Goal: Task Accomplishment & Management: Use online tool/utility

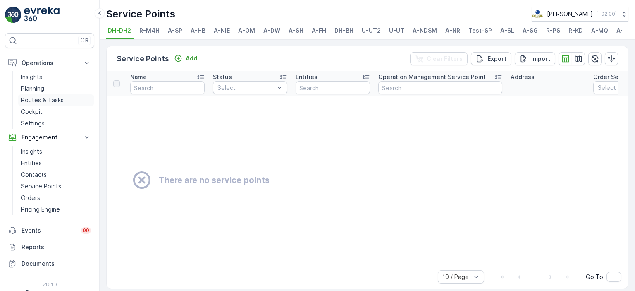
click at [37, 95] on link "Routes & Tasks" at bounding box center [56, 100] width 77 height 12
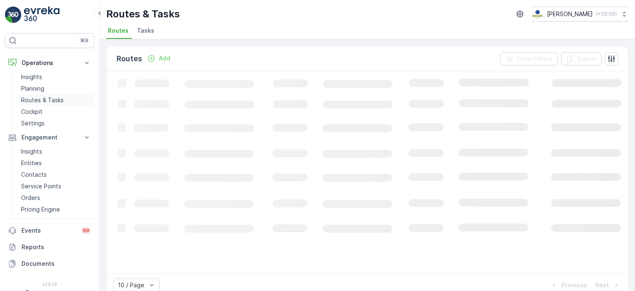
click at [42, 100] on p "Routes & Tasks" at bounding box center [42, 100] width 43 height 8
click at [146, 30] on span "Tasks" at bounding box center [145, 30] width 17 height 8
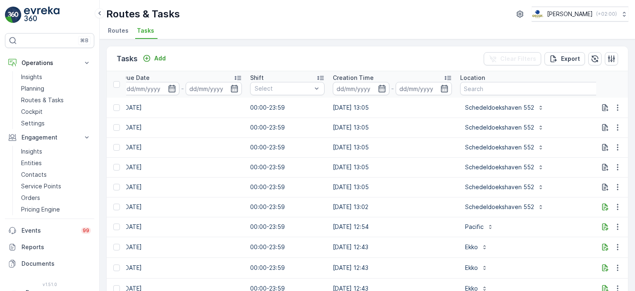
scroll to position [0, 510]
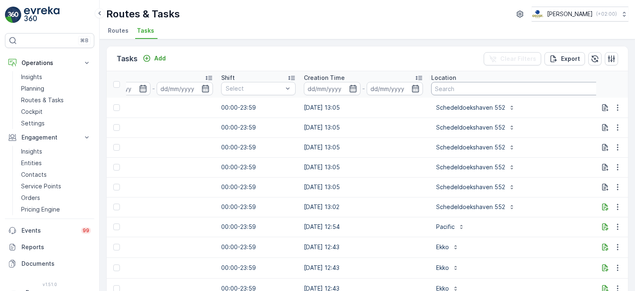
click at [494, 88] on input "text" at bounding box center [518, 88] width 175 height 13
type input "conscious hotel utrecht"
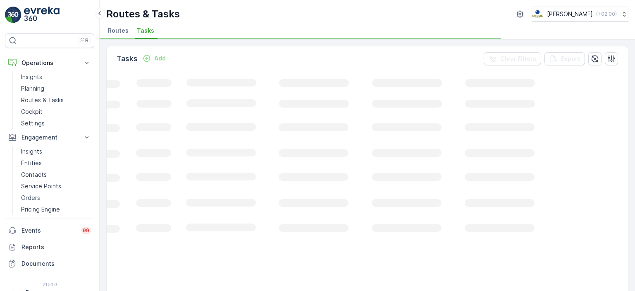
scroll to position [0, 274]
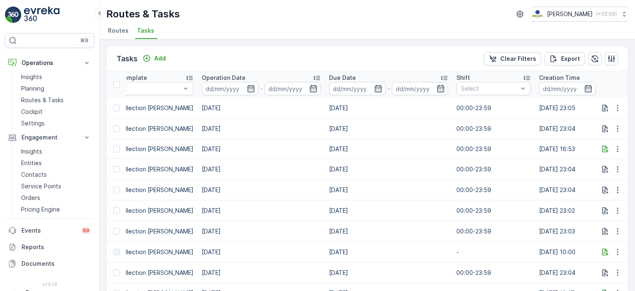
drag, startPoint x: 425, startPoint y: 238, endPoint x: 418, endPoint y: 237, distance: 6.7
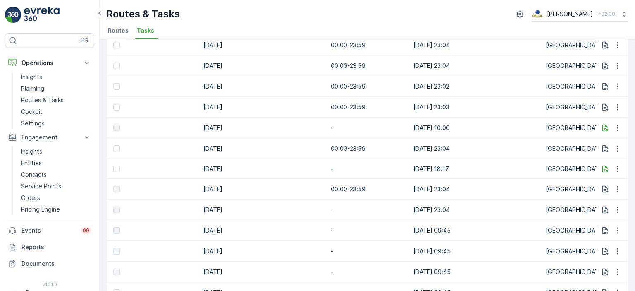
scroll to position [0, 0]
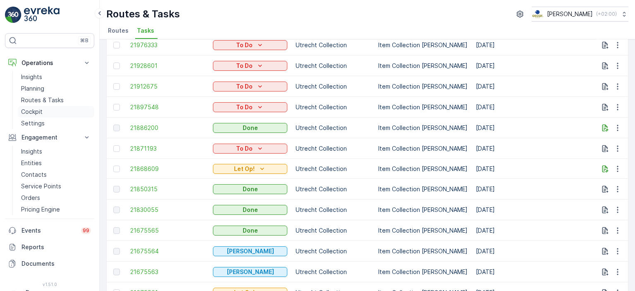
click at [38, 115] on p "Cockpit" at bounding box center [32, 112] width 22 height 8
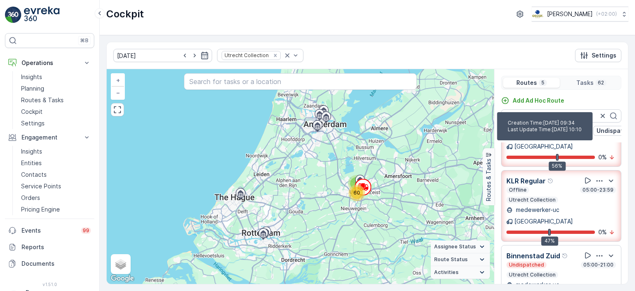
scroll to position [130, 0]
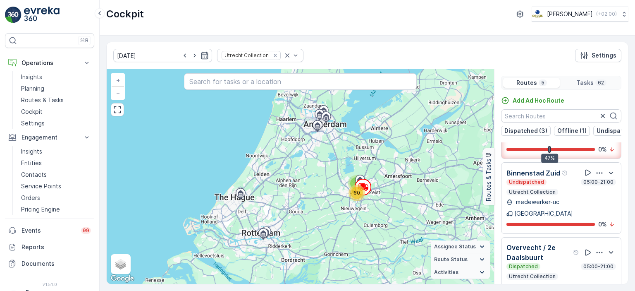
click at [552, 189] on p "Utrecht Collection" at bounding box center [532, 192] width 48 height 7
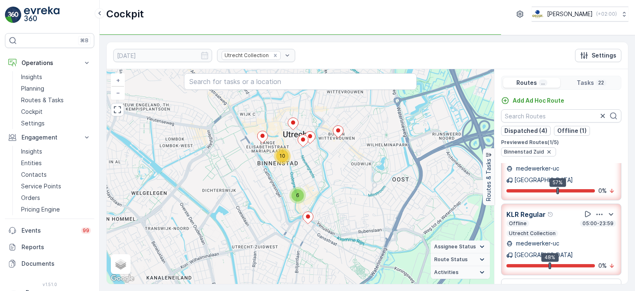
scroll to position [0, 0]
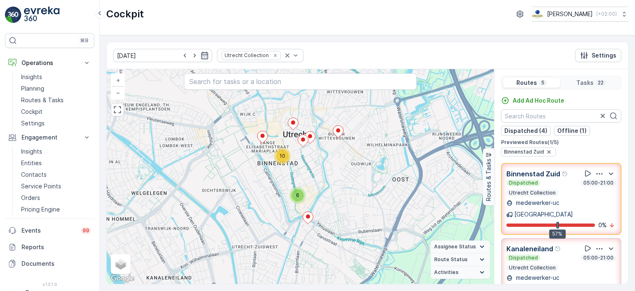
click at [554, 187] on div "Dispatched 05:00-21:00 Utrecht Collection" at bounding box center [562, 188] width 110 height 17
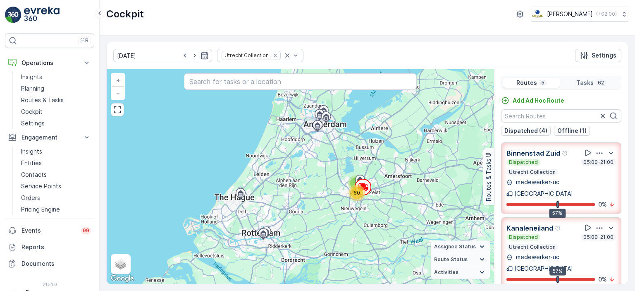
click at [554, 187] on div "Binnenstad Zuid Dispatched 05:00-21:00 Utrecht Collection medewerker-uc Utrecht…" at bounding box center [562, 178] width 110 height 61
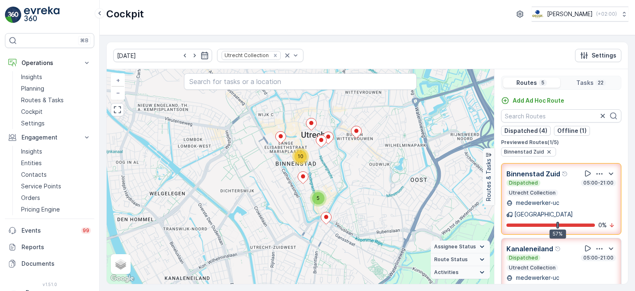
drag, startPoint x: 240, startPoint y: 158, endPoint x: 273, endPoint y: 141, distance: 37.2
click at [273, 141] on div "5 10 + − Satellite Roadmap Terrain Hybrid Leaflet Keyboard shortcuts Map Data M…" at bounding box center [301, 176] width 388 height 215
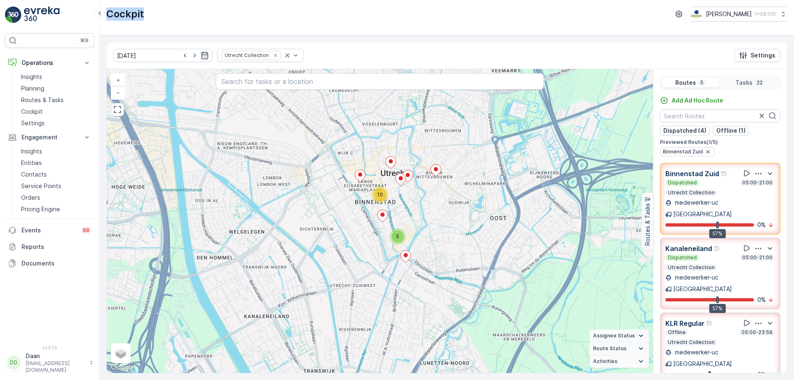
drag, startPoint x: 108, startPoint y: 17, endPoint x: 146, endPoint y: 13, distance: 38.3
click at [146, 13] on div "Cockpit Oscar Circulair ( +02:00 )" at bounding box center [446, 14] width 681 height 15
drag, startPoint x: 143, startPoint y: 14, endPoint x: 108, endPoint y: 11, distance: 34.9
click at [108, 11] on p "Cockpit" at bounding box center [125, 13] width 38 height 13
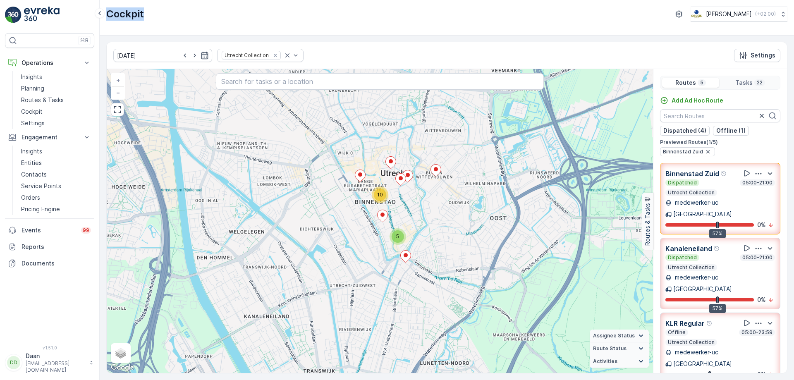
click at [141, 14] on p "Cockpit" at bounding box center [125, 13] width 38 height 13
click at [142, 14] on p "Cockpit" at bounding box center [125, 13] width 38 height 13
click at [635, 200] on p "medewerker-uc" at bounding box center [695, 203] width 45 height 8
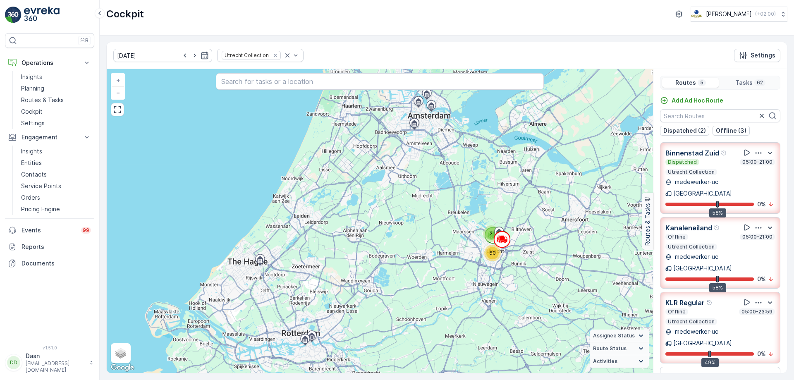
click at [635, 177] on div "Binnenstad Zuid Dispatched 05:00-21:00 Utrecht Collection medewerker-uc Utrecht…" at bounding box center [721, 178] width 110 height 61
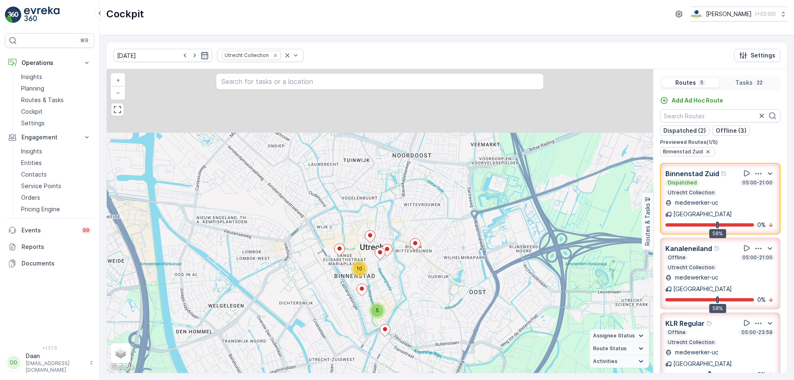
drag, startPoint x: 404, startPoint y: 189, endPoint x: 395, endPoint y: 283, distance: 94.7
click at [395, 283] on div "5 10 + − Satellite Roadmap Terrain Hybrid Leaflet Keyboard shortcuts Map Data M…" at bounding box center [380, 221] width 546 height 304
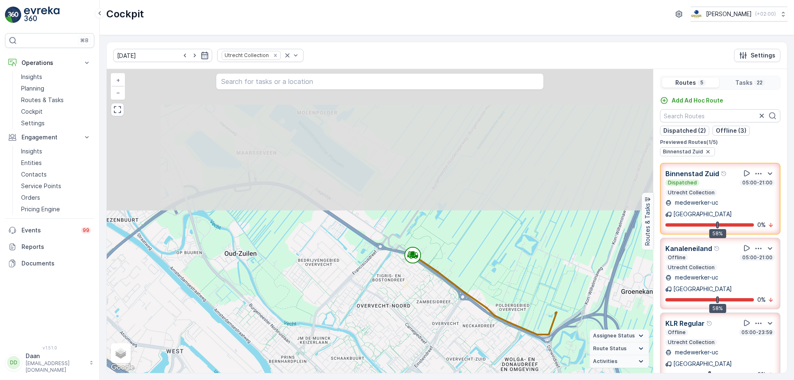
drag, startPoint x: 376, startPoint y: 186, endPoint x: 424, endPoint y: 356, distance: 176.4
click at [424, 290] on div "5 10 + − Satellite Roadmap Terrain Hybrid Leaflet Keyboard shortcuts Map Data M…" at bounding box center [380, 221] width 546 height 304
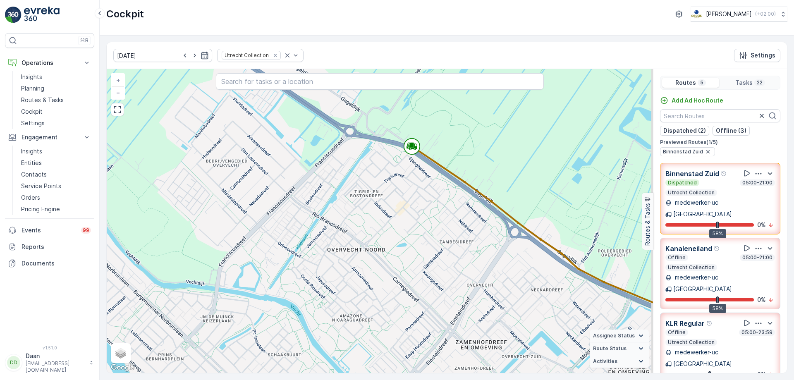
drag, startPoint x: 431, startPoint y: 228, endPoint x: 429, endPoint y: 196, distance: 31.9
click at [429, 196] on div "3 3 3 3 + − Satellite Roadmap Terrain Hybrid Leaflet Keyboard shortcuts Map Dat…" at bounding box center [380, 221] width 546 height 304
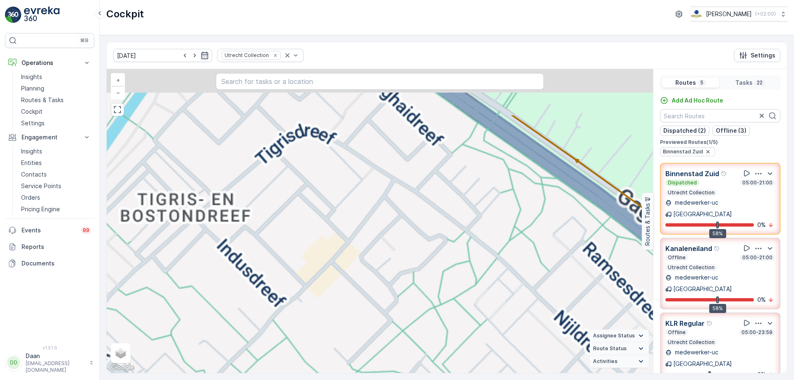
drag, startPoint x: 445, startPoint y: 236, endPoint x: 450, endPoint y: 362, distance: 126.3
click at [457, 290] on div "25.09.2025 Utrecht Collection Settings 3 3 3 3 3 2 + − Satellite Roadmap Terrai…" at bounding box center [446, 208] width 681 height 332
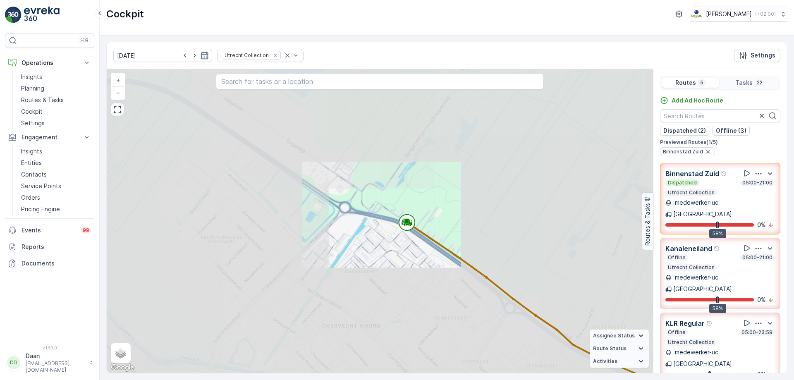
click at [441, 220] on div "3 2 3 3 3 3 + − Satellite Roadmap Terrain Hybrid Leaflet Keyboard shortcuts Map…" at bounding box center [380, 221] width 546 height 304
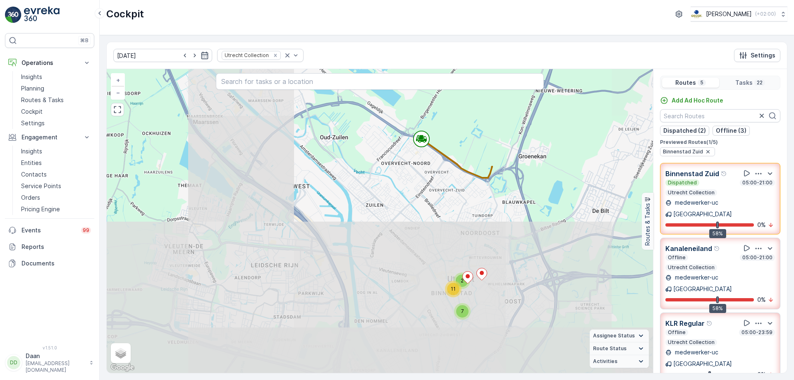
drag, startPoint x: 448, startPoint y: 274, endPoint x: 440, endPoint y: 218, distance: 56.5
click at [440, 218] on div "2 7 11 + − Satellite Roadmap Terrain Hybrid Leaflet Keyboard shortcuts Map Data…" at bounding box center [380, 221] width 546 height 304
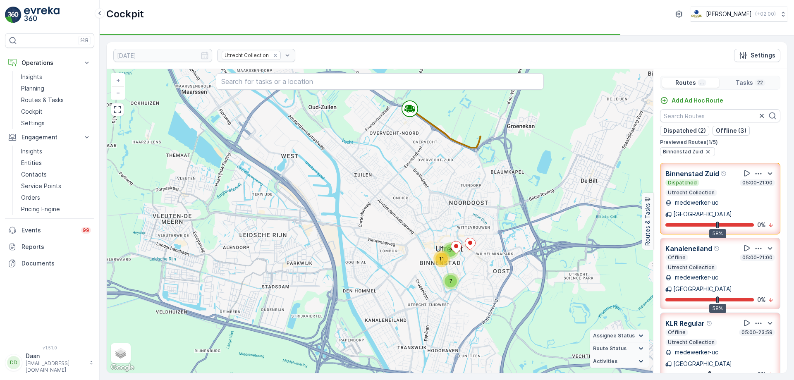
drag, startPoint x: 474, startPoint y: 294, endPoint x: 462, endPoint y: 264, distance: 32.6
click at [462, 264] on div "2 7 11 + − Satellite Roadmap Terrain Hybrid Leaflet Keyboard shortcuts Map Data…" at bounding box center [380, 221] width 546 height 304
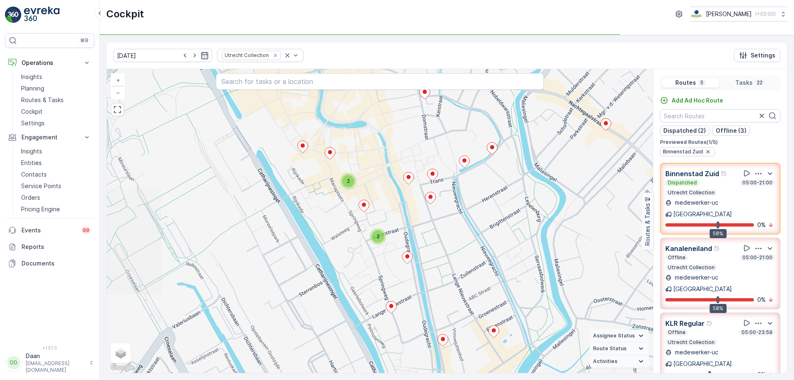
drag, startPoint x: 379, startPoint y: 283, endPoint x: 441, endPoint y: 266, distance: 64.3
click at [441, 266] on div "3 2 2 + − Satellite Roadmap Terrain Hybrid Leaflet Keyboard shortcuts Map Data …" at bounding box center [380, 221] width 546 height 304
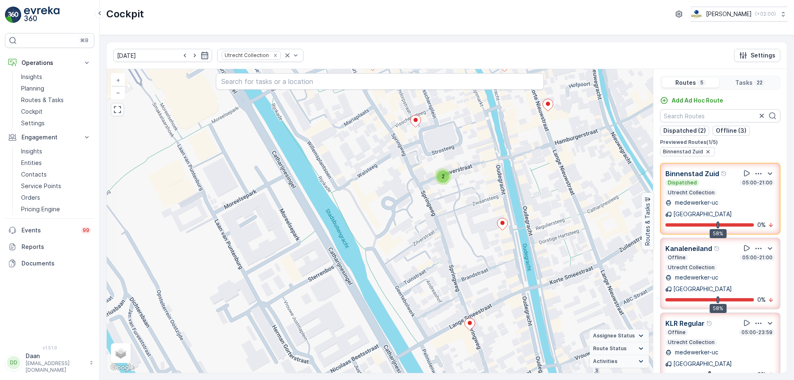
drag, startPoint x: 345, startPoint y: 294, endPoint x: 474, endPoint y: 263, distance: 132.4
click at [474, 263] on div "3 2 + − Satellite Roadmap Terrain Hybrid Leaflet Keyboard shortcuts Map Data Ma…" at bounding box center [380, 221] width 546 height 304
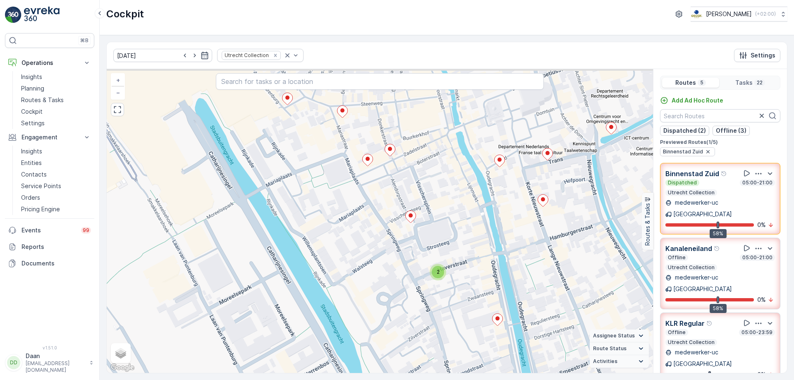
drag, startPoint x: 477, startPoint y: 206, endPoint x: 464, endPoint y: 275, distance: 70.7
click at [473, 290] on div "3 2 + − Satellite Roadmap Terrain Hybrid Leaflet Keyboard shortcuts Map Data Ma…" at bounding box center [380, 221] width 546 height 304
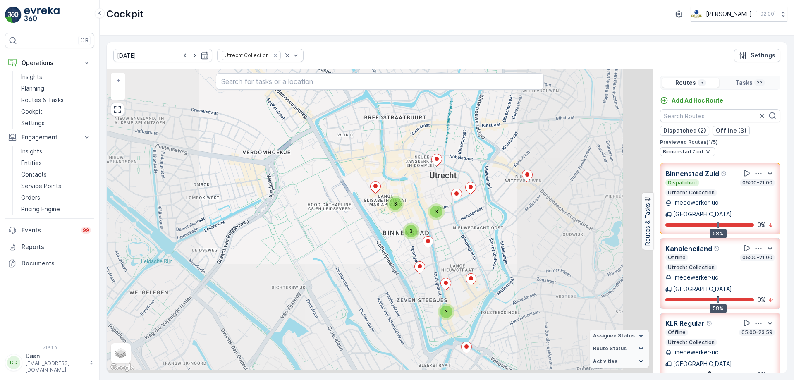
click at [442, 226] on div "3 3 3 3 + − Satellite Roadmap Terrain Hybrid Leaflet Keyboard shortcuts Map Dat…" at bounding box center [380, 221] width 546 height 304
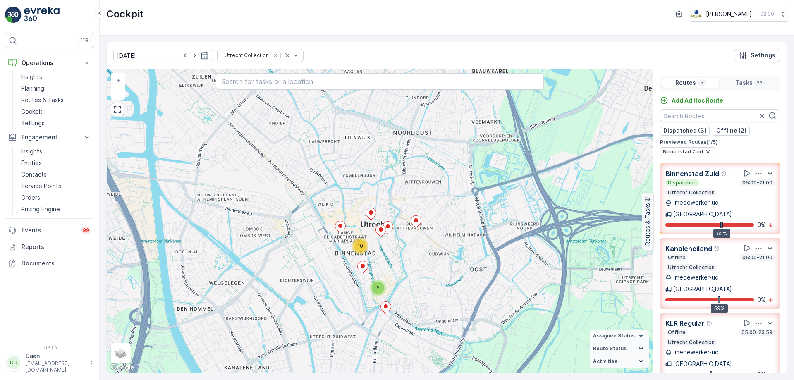
click at [221, 198] on div "5 10 + − Satellite Roadmap Terrain Hybrid Leaflet Keyboard shortcuts Map Data M…" at bounding box center [380, 221] width 546 height 304
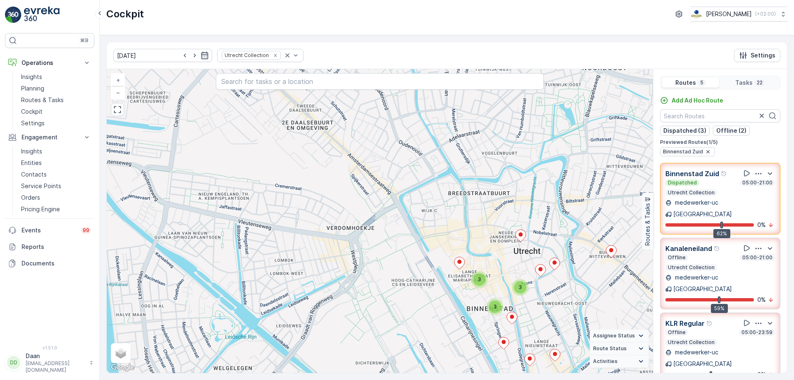
click at [221, 198] on div "5 10 3 3 3 3 + − Satellite Roadmap Terrain Hybrid Leaflet Keyboard shortcuts Ma…" at bounding box center [380, 221] width 546 height 304
click at [221, 198] on div "3 3 3 3 + − Satellite Roadmap Terrain Hybrid Leaflet Keyboard shortcuts Map Dat…" at bounding box center [380, 221] width 546 height 304
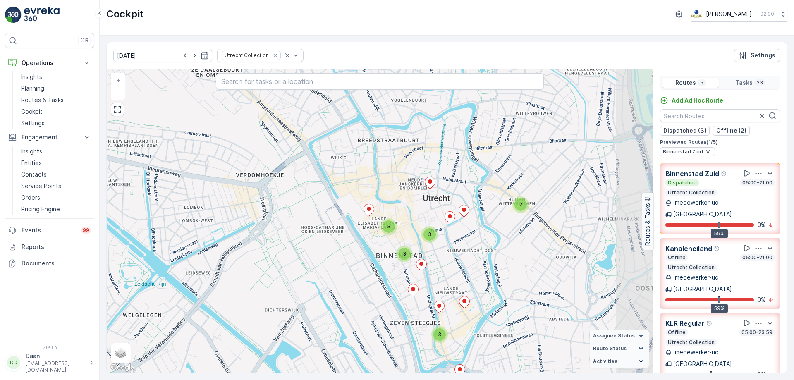
drag, startPoint x: 474, startPoint y: 250, endPoint x: 371, endPoint y: 182, distance: 123.3
click at [371, 182] on div "3 3 3 3 2 + − Satellite Roadmap Terrain Hybrid Leaflet Keyboard shortcuts Map D…" at bounding box center [380, 221] width 546 height 304
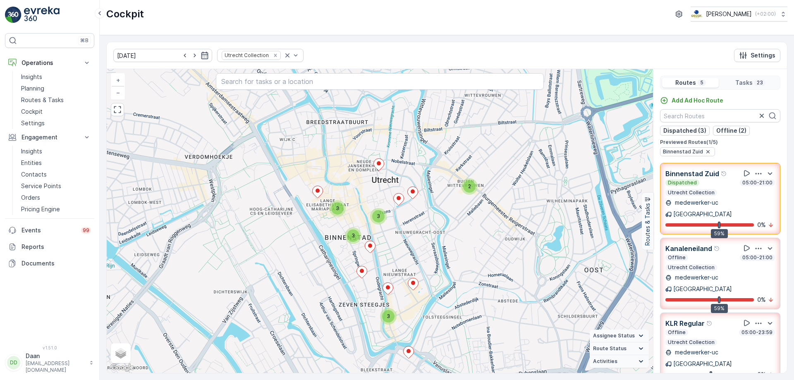
drag, startPoint x: 511, startPoint y: 306, endPoint x: 472, endPoint y: 303, distance: 39.0
click at [472, 290] on div "3 3 3 3 2 + − Satellite Roadmap Terrain Hybrid Leaflet Keyboard shortcuts Map D…" at bounding box center [380, 221] width 546 height 304
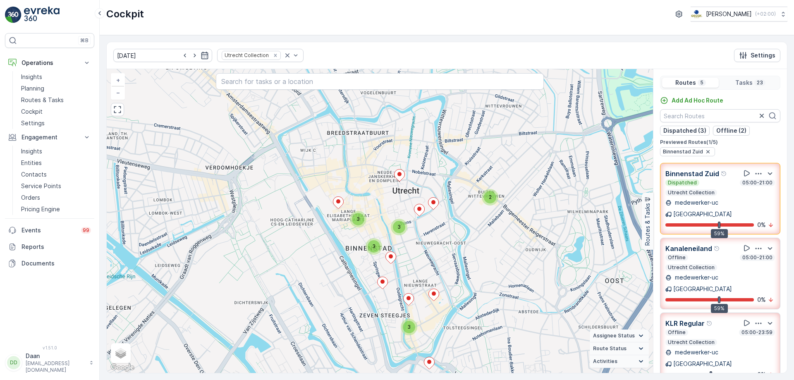
drag, startPoint x: 481, startPoint y: 232, endPoint x: 479, endPoint y: 244, distance: 12.6
click at [479, 244] on div "2 3 3 3 3 + − Satellite Roadmap Terrain Hybrid Leaflet Keyboard shortcuts Map D…" at bounding box center [380, 221] width 546 height 304
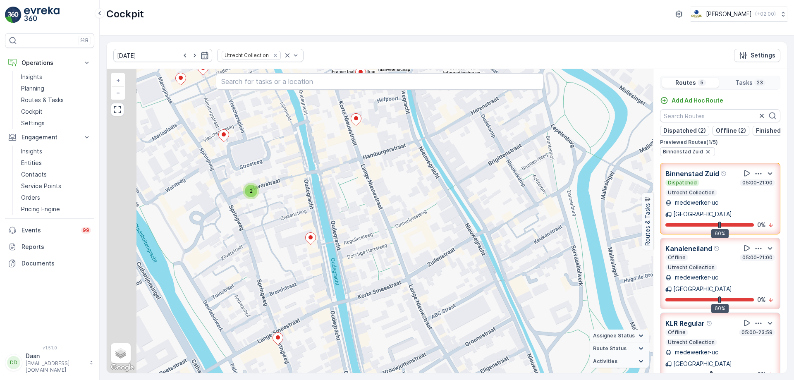
drag, startPoint x: 482, startPoint y: 213, endPoint x: 575, endPoint y: 178, distance: 99.6
click at [575, 178] on div "2 3 2 + − Satellite Roadmap Terrain Hybrid Leaflet Keyboard shortcuts Map Data …" at bounding box center [380, 221] width 546 height 304
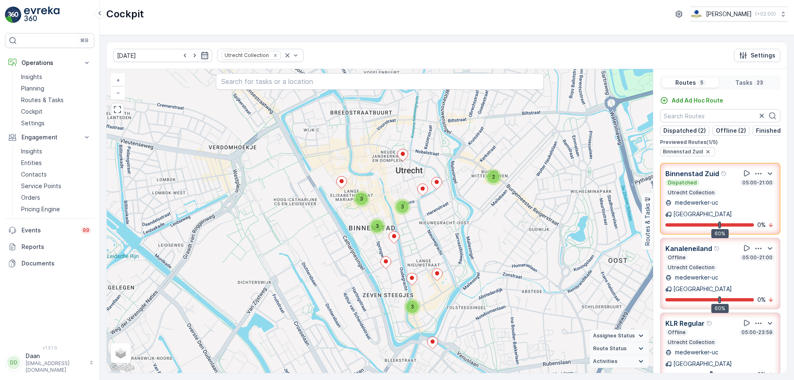
drag, startPoint x: 464, startPoint y: 216, endPoint x: 334, endPoint y: 271, distance: 141.6
click at [334, 273] on div "2 3 3 3 3 + − Satellite Roadmap Terrain Hybrid Leaflet Keyboard shortcuts Map D…" at bounding box center [380, 221] width 546 height 304
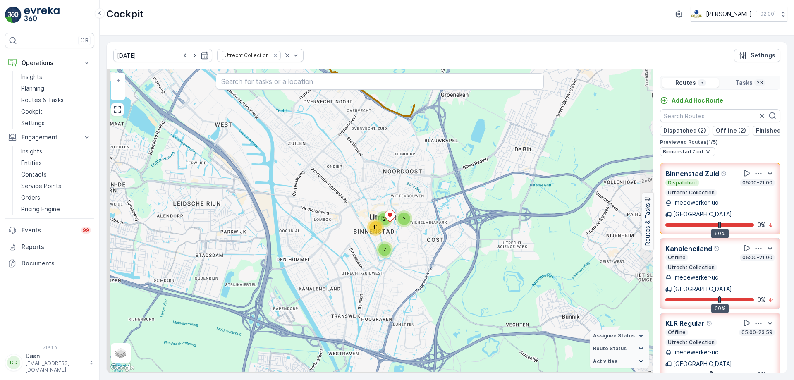
drag, startPoint x: 378, startPoint y: 223, endPoint x: 405, endPoint y: 199, distance: 35.7
click at [405, 199] on div "2 2 7 11 + − Satellite Roadmap Terrain Hybrid Leaflet Keyboard shortcuts Map Da…" at bounding box center [380, 221] width 546 height 304
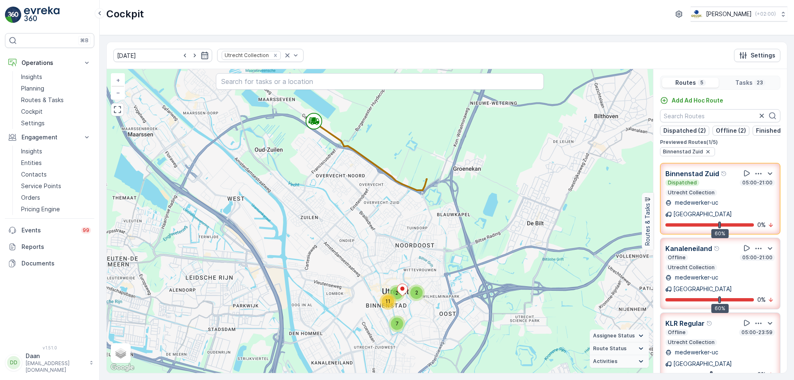
drag, startPoint x: 387, startPoint y: 172, endPoint x: 400, endPoint y: 246, distance: 75.1
click at [400, 246] on div "2 2 7 11 + − Satellite Roadmap Terrain Hybrid Leaflet Keyboard shortcuts Map Da…" at bounding box center [380, 221] width 546 height 304
click at [635, 192] on div "Dispatched 05:00-21:00 Utrecht Collection" at bounding box center [721, 188] width 110 height 17
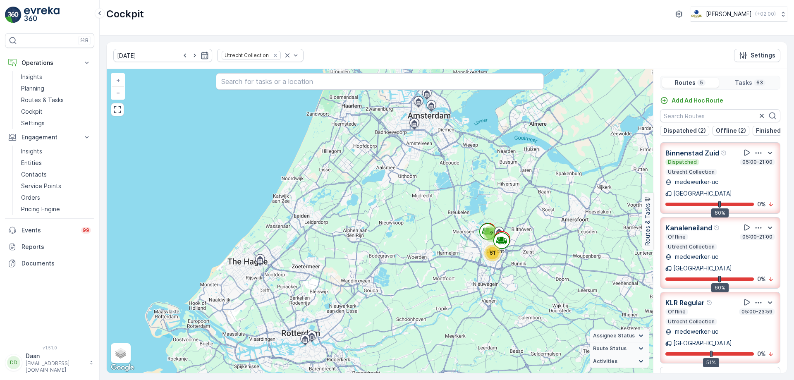
click at [635, 175] on div "Dispatched 05:00-21:00 Utrecht Collection" at bounding box center [721, 167] width 110 height 17
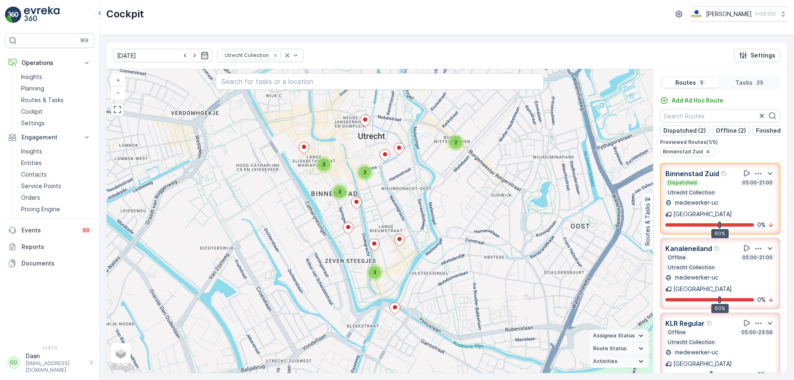
click at [635, 178] on p "Binnenstad Zuid" at bounding box center [693, 174] width 54 height 10
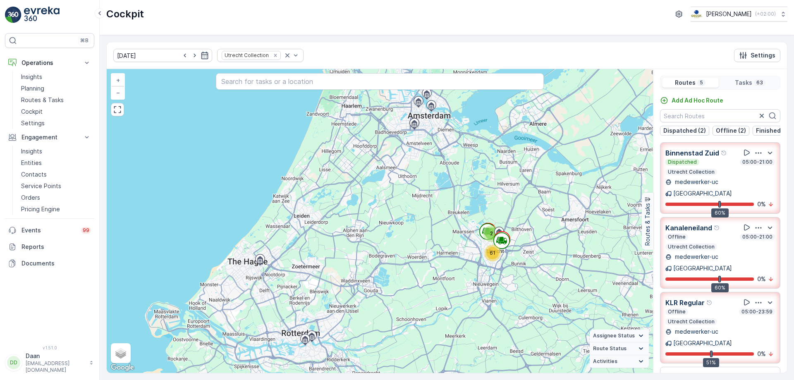
click at [635, 175] on div "Dispatched 05:00-21:00 Utrecht Collection" at bounding box center [721, 167] width 110 height 17
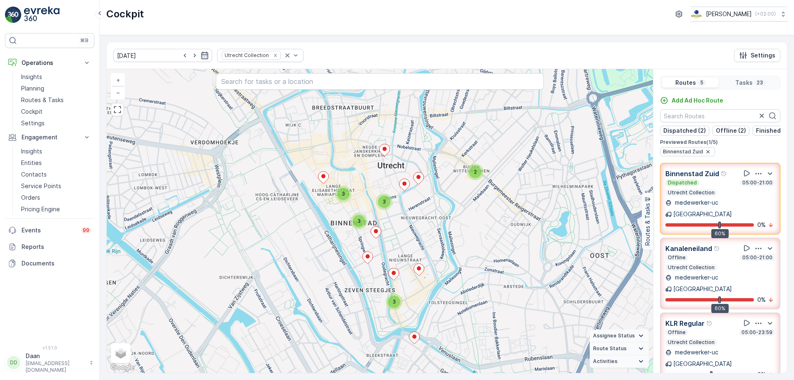
drag, startPoint x: 340, startPoint y: 226, endPoint x: 361, endPoint y: 266, distance: 44.8
click at [361, 266] on div "3 3 3 3 2 + − Satellite Roadmap Terrain Hybrid Leaflet Keyboard shortcuts Map D…" at bounding box center [380, 221] width 546 height 304
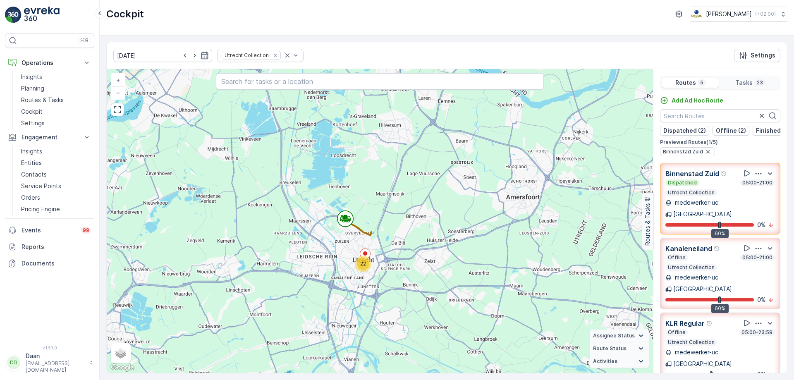
click at [635, 211] on icon at bounding box center [669, 214] width 6 height 6
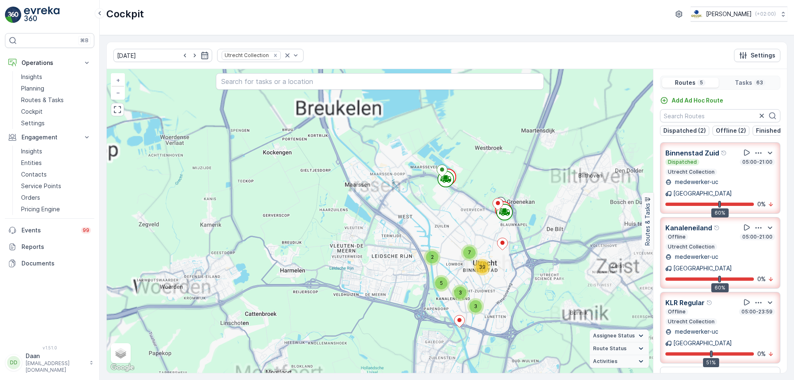
drag, startPoint x: 459, startPoint y: 284, endPoint x: 460, endPoint y: 291, distance: 7.1
click at [460, 290] on div "3" at bounding box center [460, 293] width 12 height 12
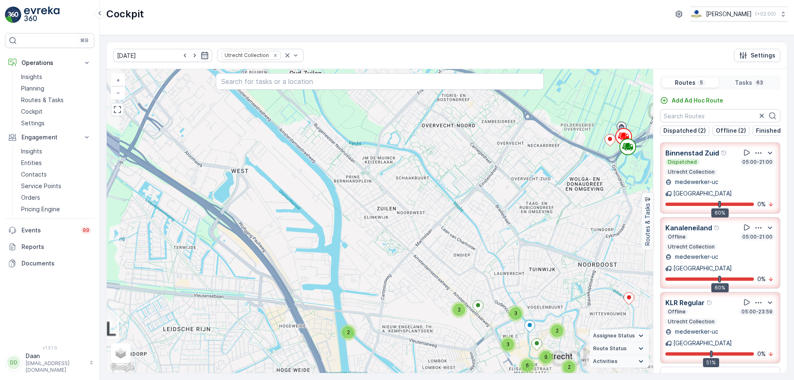
drag, startPoint x: 465, startPoint y: 236, endPoint x: 477, endPoint y: 229, distance: 13.2
click at [477, 230] on div "2 3 2 2 5 2 2 9 3 6 7 + − Satellite Roadmap Terrain Hybrid Leaflet Keyboard sho…" at bounding box center [380, 221] width 546 height 304
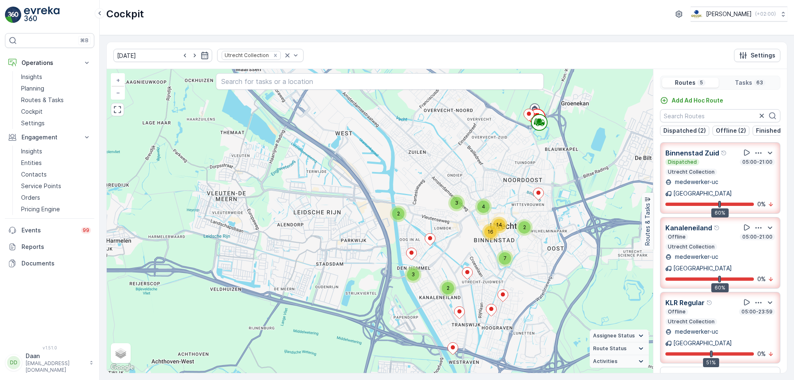
drag, startPoint x: 472, startPoint y: 290, endPoint x: 458, endPoint y: 225, distance: 66.5
click at [458, 225] on div "2 3 2 4 3 2 7 14 16 + − Satellite Roadmap Terrain Hybrid Leaflet Keyboard short…" at bounding box center [380, 221] width 546 height 304
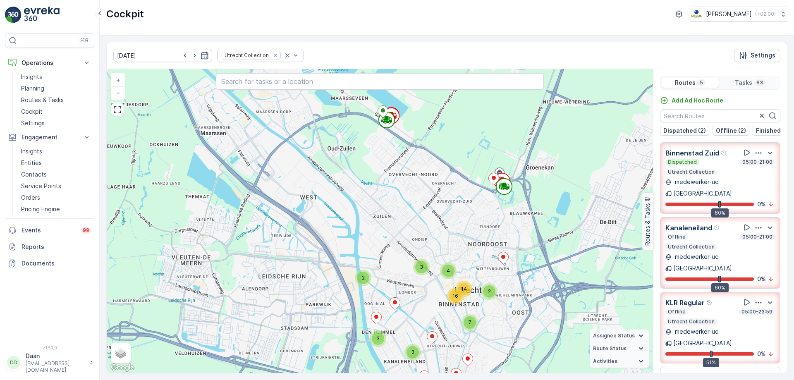
drag, startPoint x: 456, startPoint y: 165, endPoint x: 417, endPoint y: 246, distance: 90.5
click at [420, 220] on div "2 3 2 4 3 2 7 14 16 + − Satellite Roadmap Terrain Hybrid Leaflet Keyboard short…" at bounding box center [380, 221] width 546 height 304
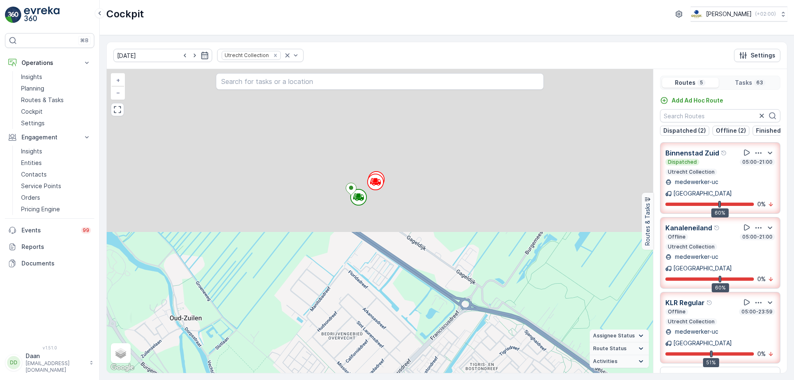
drag, startPoint x: 413, startPoint y: 112, endPoint x: 402, endPoint y: 322, distance: 210.4
click at [402, 290] on div "2 2 2 2 3 2 2 3 5 2 3 3 3 + − Satellite Roadmap Terrain Hybrid Leaflet Keyboard…" at bounding box center [380, 221] width 546 height 304
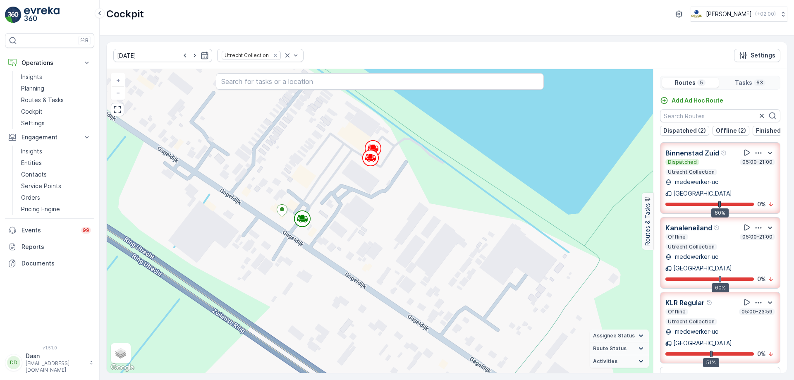
drag, startPoint x: 383, startPoint y: 203, endPoint x: 410, endPoint y: 309, distance: 109.7
click at [410, 290] on div "2 2 2 3 2 2 2 2 2 + − Satellite Roadmap Terrain Hybrid Leaflet Keyboard shortcu…" at bounding box center [380, 221] width 546 height 304
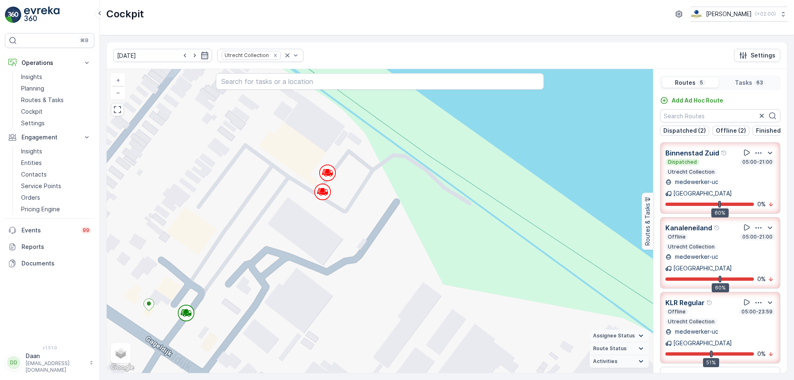
drag, startPoint x: 380, startPoint y: 242, endPoint x: 389, endPoint y: 283, distance: 41.1
click at [389, 283] on div "2 2 2 2 2 2 + − Satellite Roadmap Terrain Hybrid Leaflet Keyboard shortcuts Map…" at bounding box center [380, 221] width 546 height 304
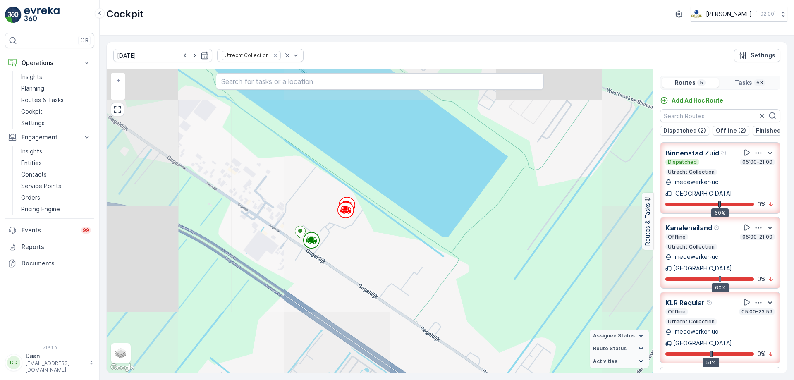
drag, startPoint x: 413, startPoint y: 309, endPoint x: 374, endPoint y: 249, distance: 72.1
click at [379, 256] on div "2 2 2 2 3 2 3 4 2 2 2 + − Satellite Roadmap Terrain Hybrid Leaflet Keyboard sho…" at bounding box center [380, 221] width 546 height 304
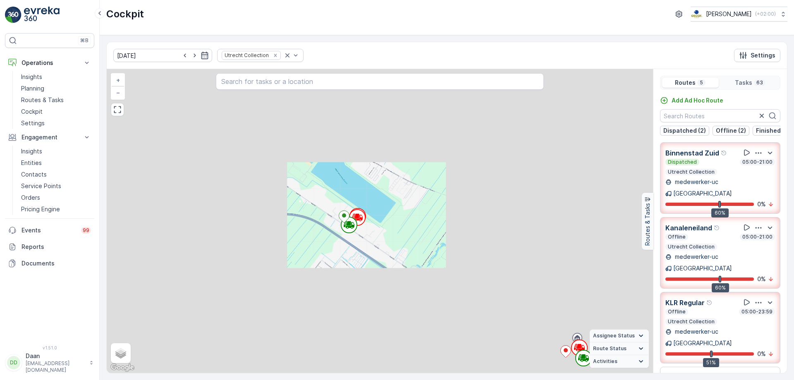
drag, startPoint x: 440, startPoint y: 290, endPoint x: 357, endPoint y: 231, distance: 101.5
click at [358, 232] on div "2 2 2 2 3 2 3 4 2 2 2 2 3 2 2 5 2 2 9 3 6 7 + − Satellite Roadmap Terrain Hybri…" at bounding box center [380, 221] width 546 height 304
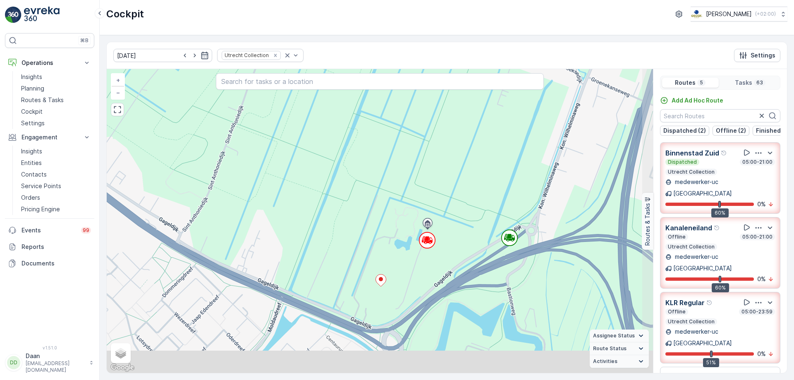
drag, startPoint x: 494, startPoint y: 349, endPoint x: 484, endPoint y: 286, distance: 63.7
click at [484, 286] on div "2 2 2 2 3 2 3 4 2 2 2 + − Satellite Roadmap Terrain Hybrid Leaflet Keyboard sho…" at bounding box center [380, 221] width 546 height 304
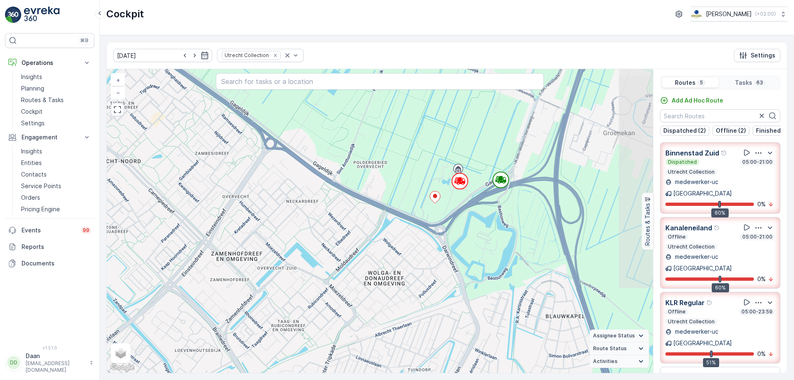
drag, startPoint x: 494, startPoint y: 316, endPoint x: 499, endPoint y: 232, distance: 83.7
click at [498, 233] on div "2 2 2 2 3 2 2 3 5 2 3 3 3 + − Satellite Roadmap Terrain Hybrid Leaflet Keyboard…" at bounding box center [380, 221] width 546 height 304
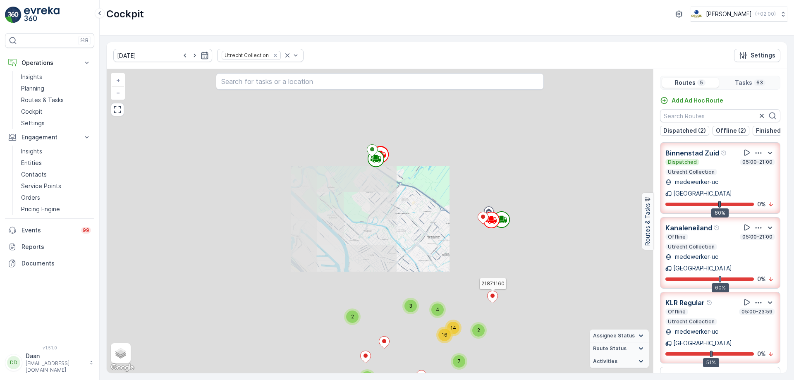
drag, startPoint x: 494, startPoint y: 299, endPoint x: 507, endPoint y: 253, distance: 48.0
click at [498, 290] on icon at bounding box center [493, 297] width 10 height 12
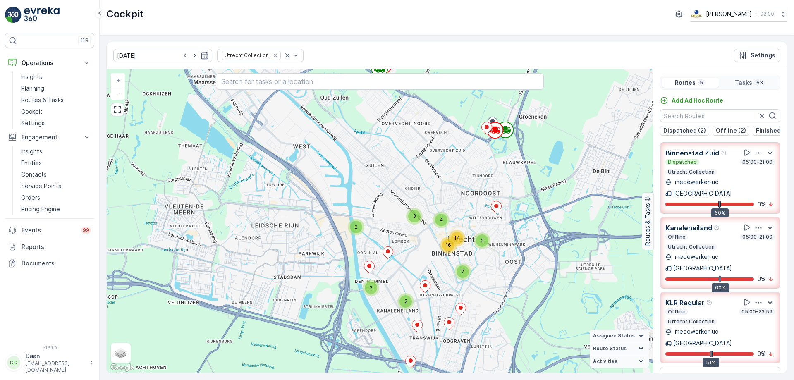
drag, startPoint x: 505, startPoint y: 259, endPoint x: 500, endPoint y: 229, distance: 30.7
click at [500, 229] on div "2 3 2 4 3 2 7 14 16 + − Satellite Roadmap Terrain Hybrid Leaflet Keyboard short…" at bounding box center [380, 221] width 546 height 304
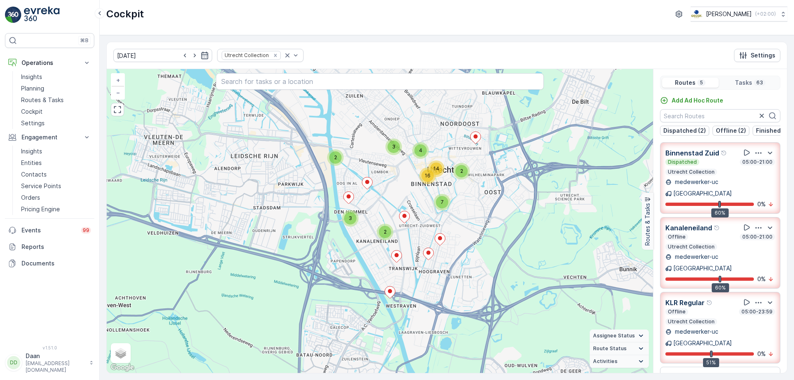
drag, startPoint x: 490, startPoint y: 273, endPoint x: 476, endPoint y: 234, distance: 41.6
click at [476, 234] on div "2 3 2 4 3 2 7 14 16 + − Satellite Roadmap Terrain Hybrid Leaflet Keyboard short…" at bounding box center [380, 221] width 546 height 304
click at [274, 55] on icon "Remove Utrecht Collection" at bounding box center [275, 55] width 3 height 3
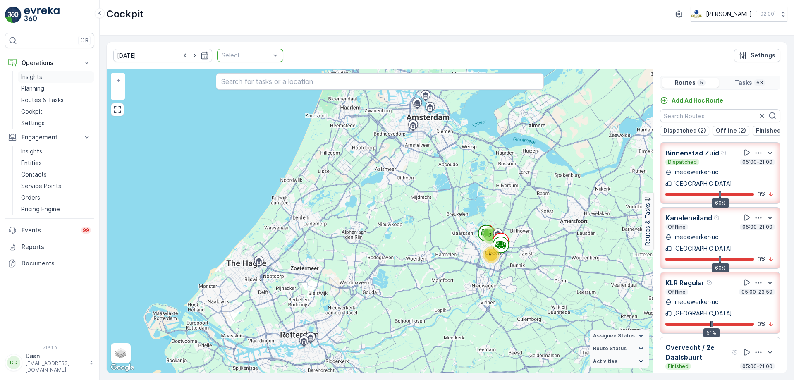
click at [43, 77] on link "Insights" at bounding box center [56, 77] width 77 height 12
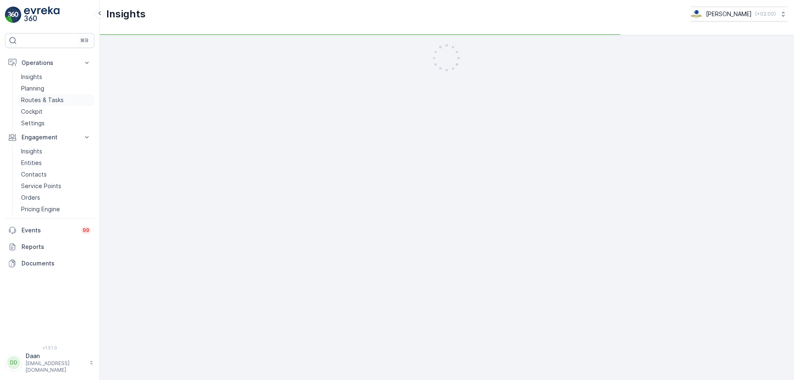
click at [49, 100] on p "Routes & Tasks" at bounding box center [42, 100] width 43 height 8
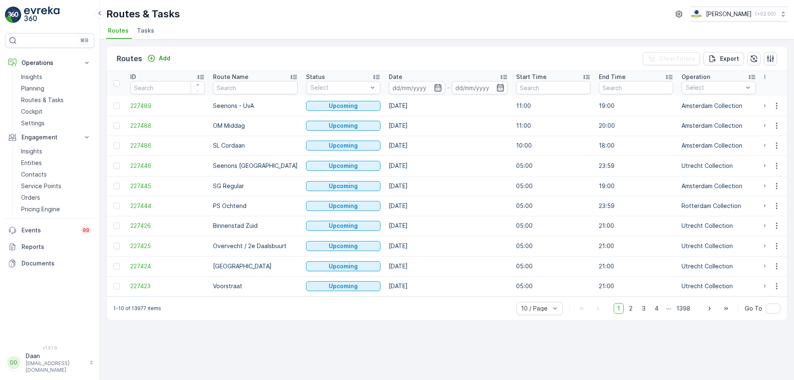
click at [148, 29] on span "Tasks" at bounding box center [145, 30] width 17 height 8
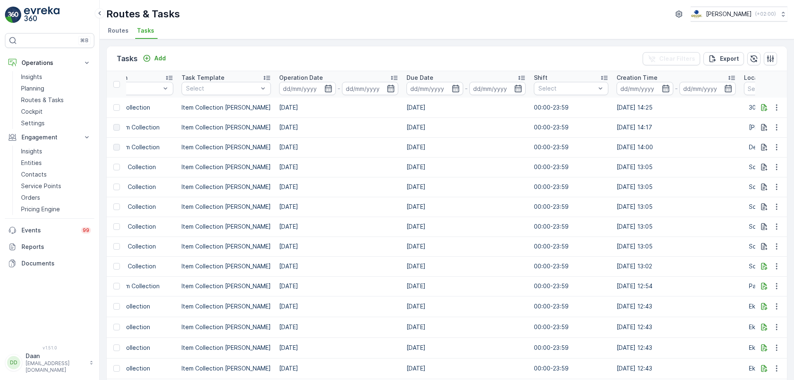
scroll to position [0, 344]
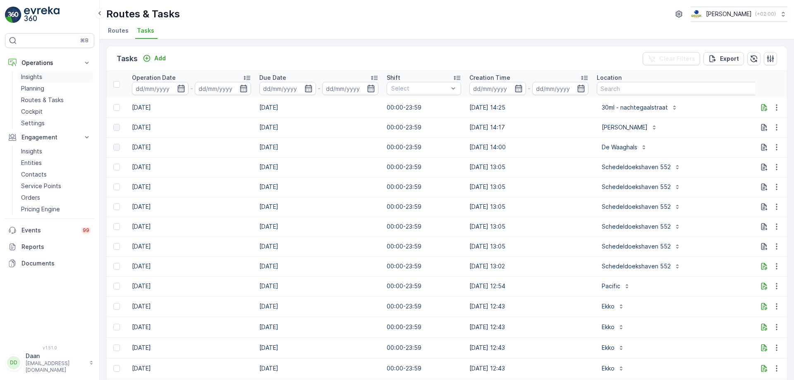
click at [41, 80] on p "Insights" at bounding box center [31, 77] width 21 height 8
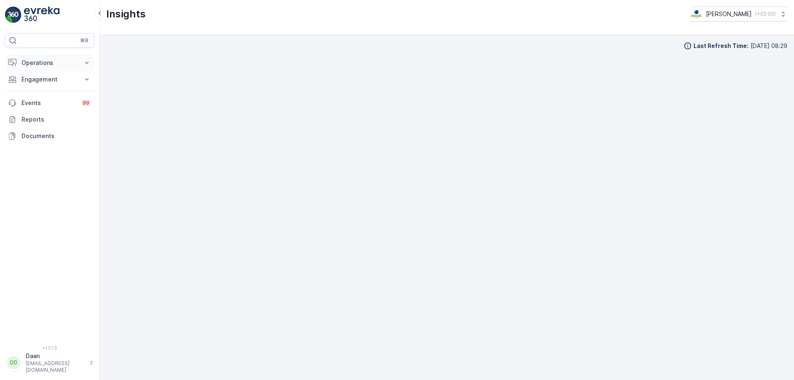
click at [42, 65] on p "Operations" at bounding box center [50, 63] width 56 height 8
click at [43, 71] on button "Operations" at bounding box center [49, 63] width 89 height 17
click at [44, 78] on link "Insights" at bounding box center [56, 77] width 77 height 12
click at [47, 135] on p "Engagement" at bounding box center [50, 137] width 56 height 8
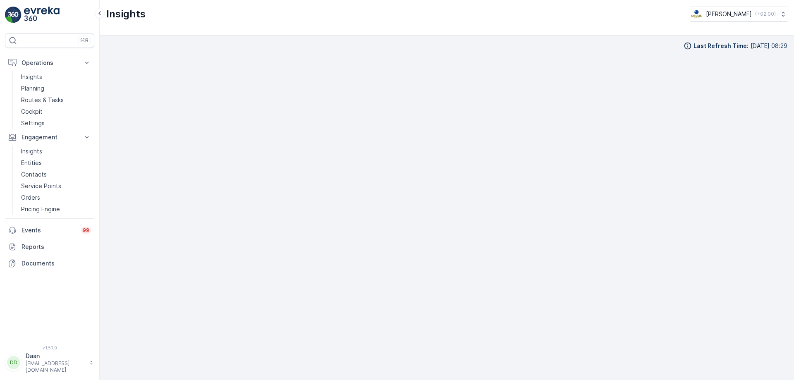
scroll to position [8, 0]
click at [46, 19] on img at bounding box center [42, 15] width 36 height 17
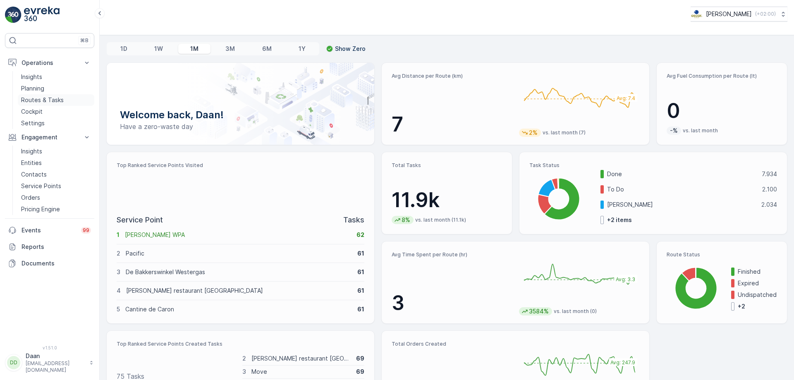
click at [53, 97] on p "Routes & Tasks" at bounding box center [42, 100] width 43 height 8
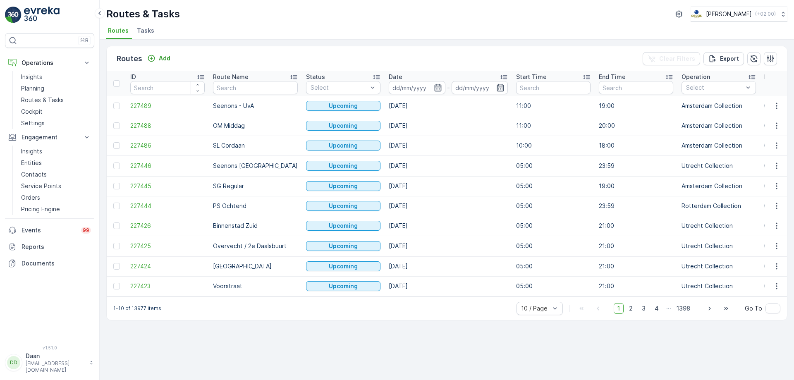
click at [146, 24] on div "Routes & Tasks Oscar Circulair ( +02:00 ) Routes Tasks" at bounding box center [447, 19] width 695 height 39
click at [147, 32] on span "Tasks" at bounding box center [145, 30] width 17 height 8
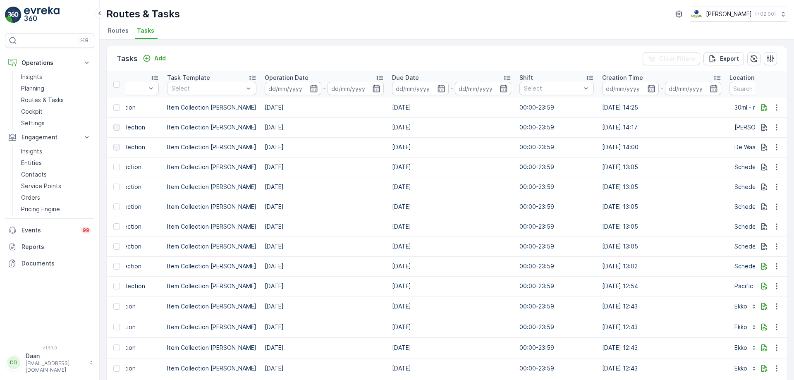
scroll to position [0, 256]
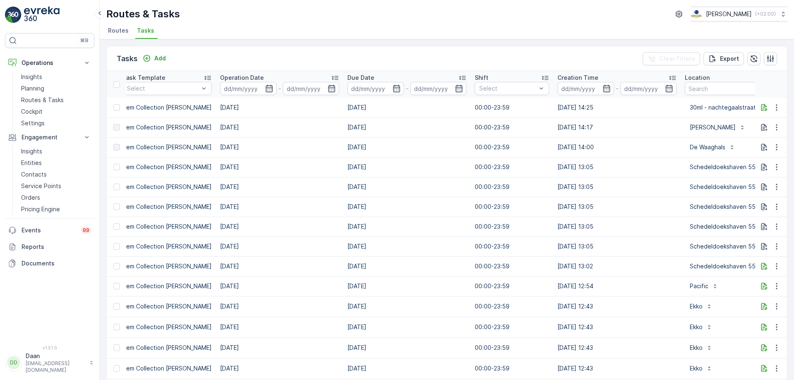
click at [700, 78] on p "Location" at bounding box center [697, 78] width 25 height 8
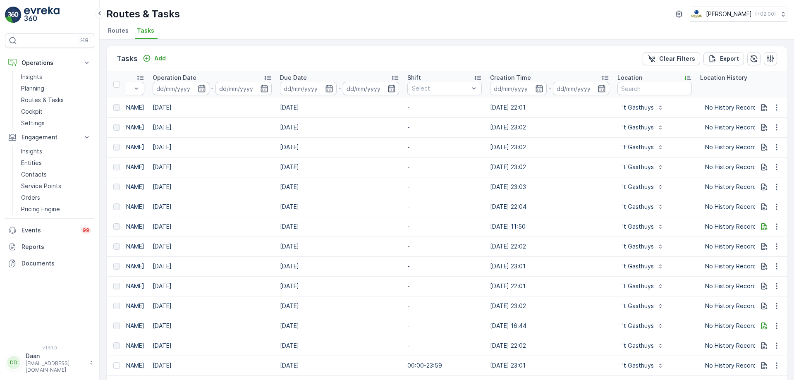
scroll to position [0, 530]
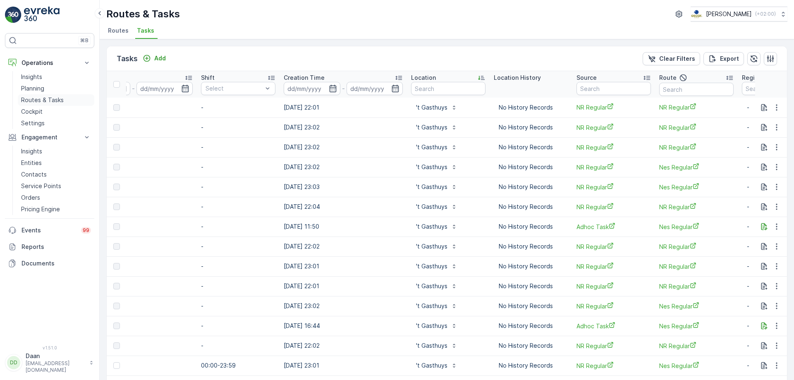
click at [36, 103] on p "Routes & Tasks" at bounding box center [42, 100] width 43 height 8
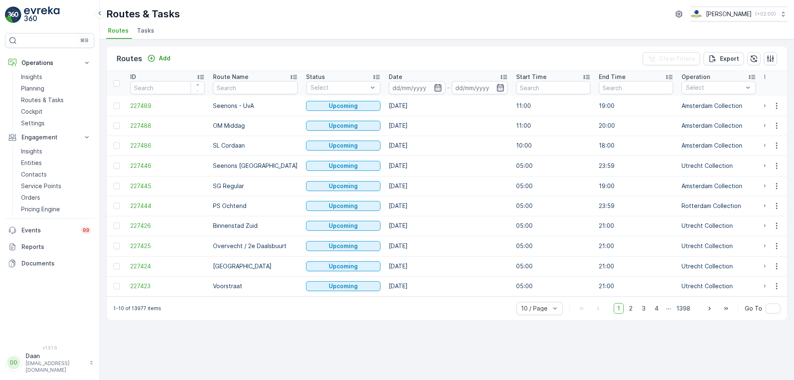
click at [134, 37] on ul "Routes Tasks" at bounding box center [443, 32] width 675 height 14
click at [144, 30] on span "Tasks" at bounding box center [145, 30] width 17 height 8
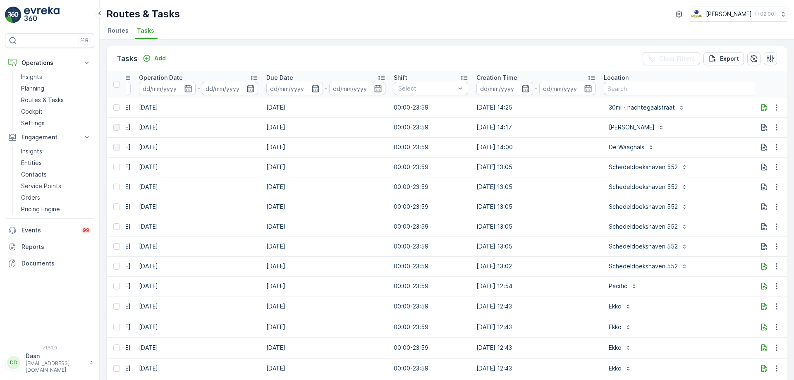
scroll to position [0, 431]
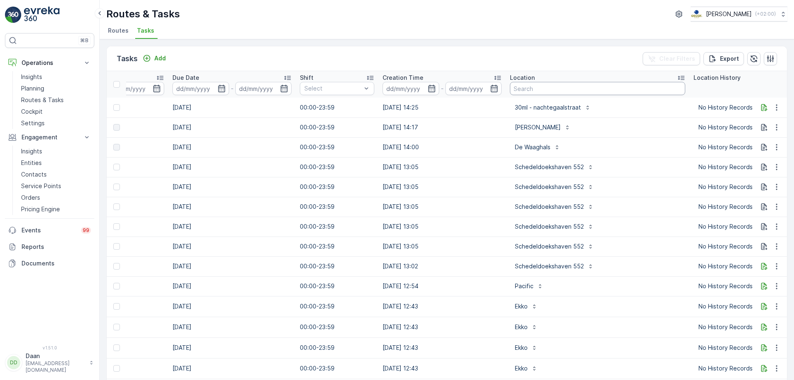
click at [576, 85] on input "text" at bounding box center [597, 88] width 175 height 13
type input "paus"
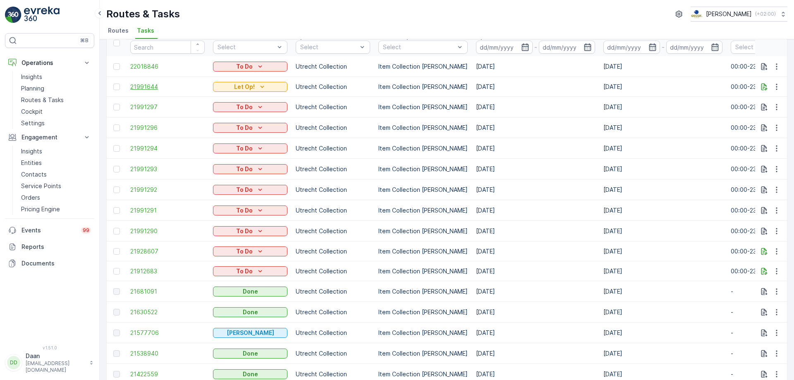
click at [152, 88] on span "21991644" at bounding box center [167, 87] width 74 height 8
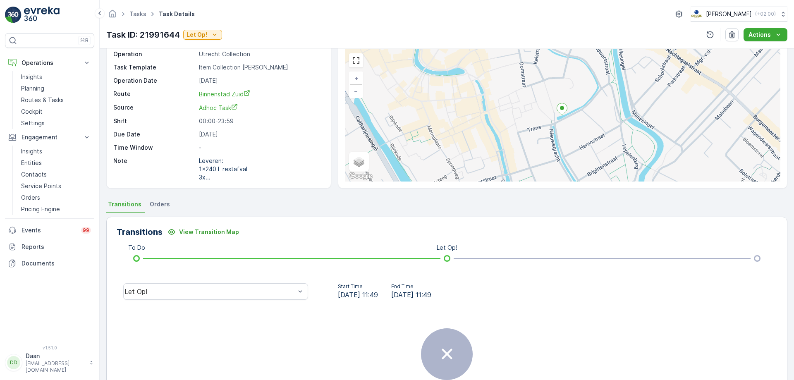
scroll to position [100, 0]
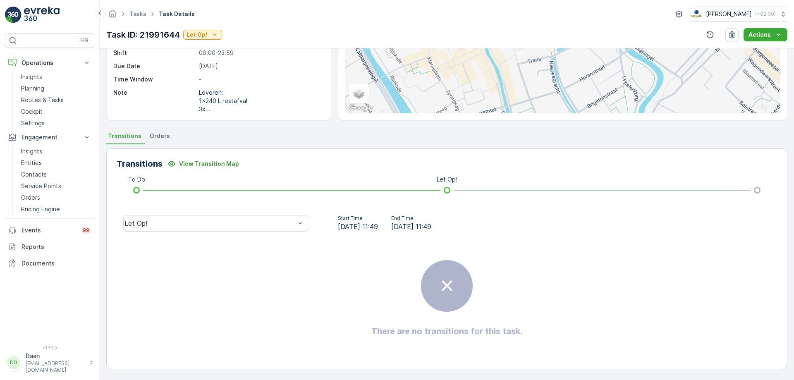
click at [252, 232] on div "Let Op!" at bounding box center [216, 223] width 198 height 26
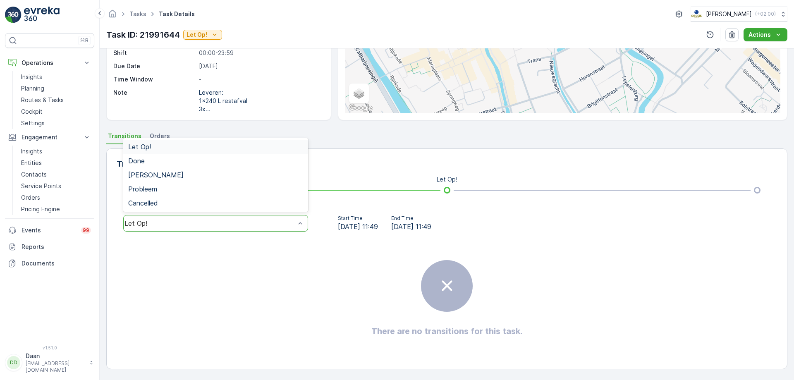
click at [266, 149] on div "Let Op!" at bounding box center [215, 146] width 175 height 7
click at [247, 223] on div "Let Op!" at bounding box center [210, 223] width 171 height 7
click at [238, 155] on div "Done" at bounding box center [215, 161] width 185 height 14
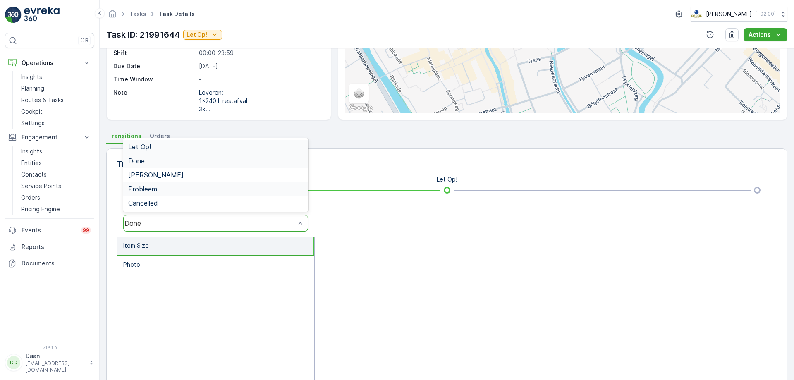
drag, startPoint x: 219, startPoint y: 223, endPoint x: 224, endPoint y: 192, distance: 31.0
click at [219, 223] on div "Done" at bounding box center [210, 223] width 171 height 7
click at [256, 144] on div "Let Op!" at bounding box center [215, 146] width 175 height 7
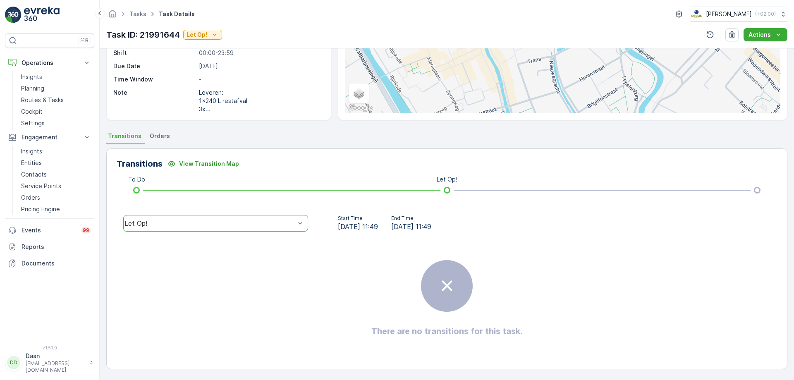
drag, startPoint x: 306, startPoint y: 234, endPoint x: 343, endPoint y: 219, distance: 40.3
click at [307, 233] on div "option Let Op!, selected. Let Op!" at bounding box center [216, 223] width 198 height 26
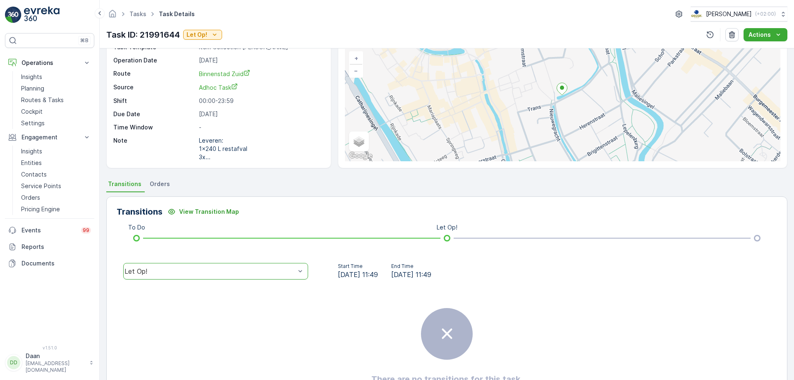
scroll to position [0, 0]
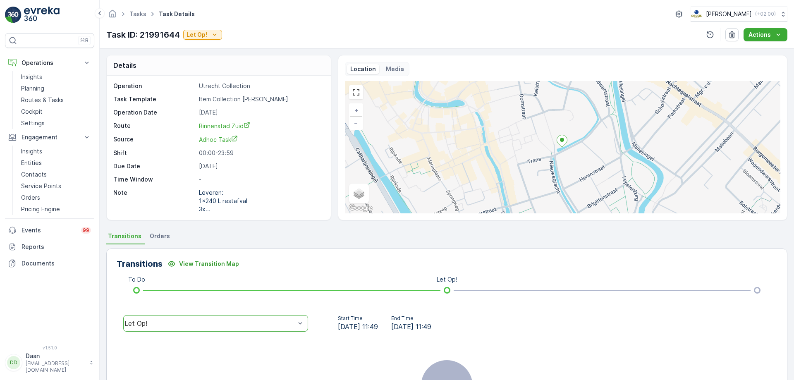
click at [54, 14] on img at bounding box center [42, 15] width 36 height 17
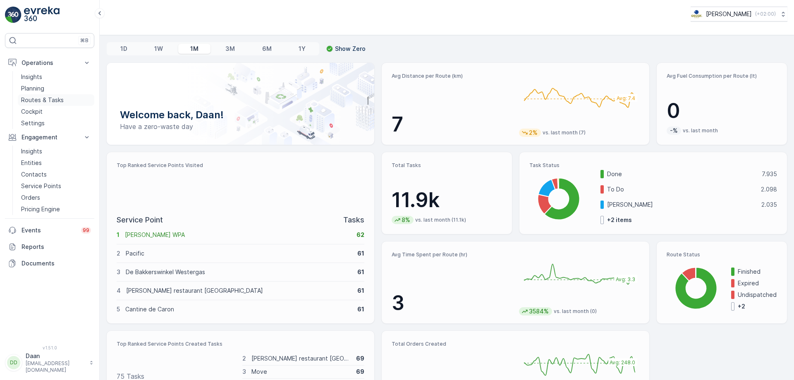
click at [36, 102] on p "Routes & Tasks" at bounding box center [42, 100] width 43 height 8
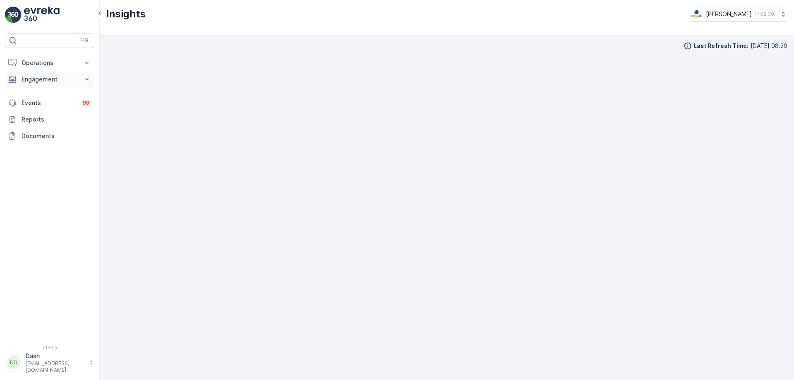
click at [91, 81] on button "Engagement" at bounding box center [49, 79] width 89 height 17
click at [57, 127] on p "Service Points" at bounding box center [41, 128] width 40 height 8
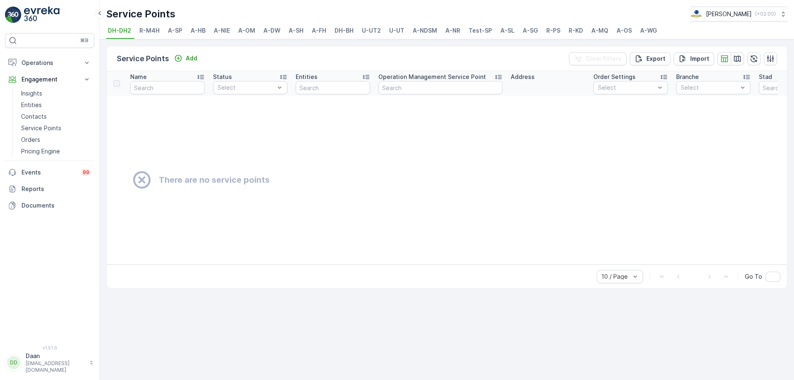
click at [343, 30] on span "DH-BH" at bounding box center [344, 30] width 19 height 8
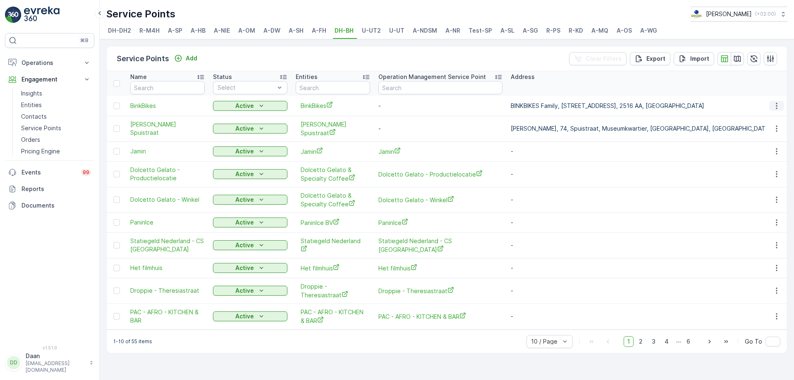
click at [781, 105] on button "button" at bounding box center [776, 106] width 15 height 10
click at [596, 79] on div "Address" at bounding box center [746, 77] width 471 height 8
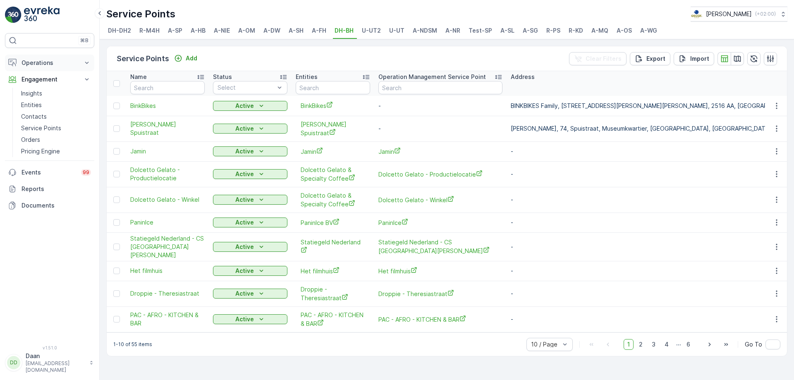
click at [49, 64] on p "Operations" at bounding box center [50, 63] width 56 height 8
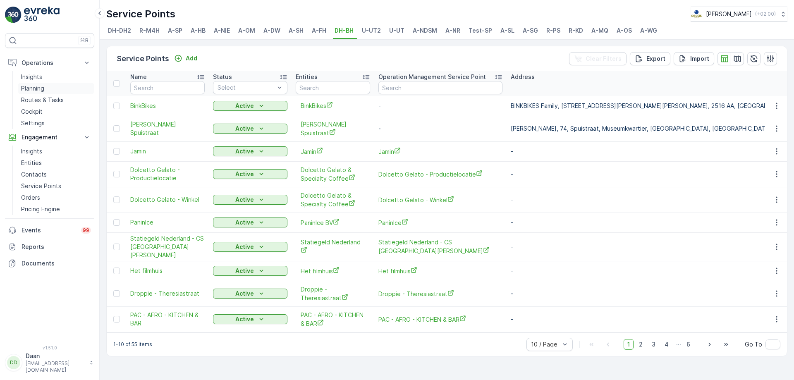
click at [49, 92] on link "Planning" at bounding box center [56, 89] width 77 height 12
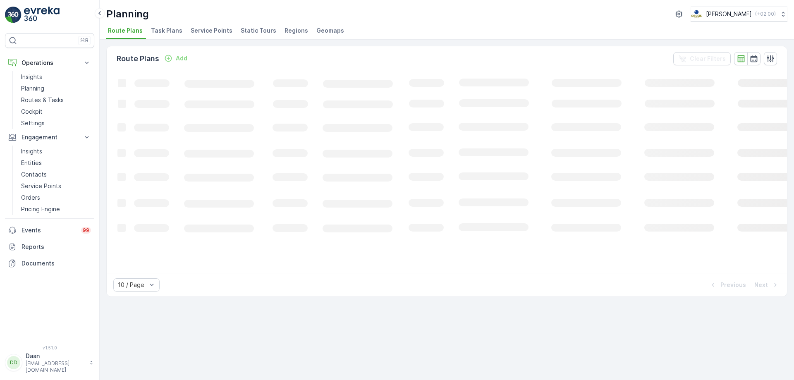
click at [170, 26] on li "Task Plans" at bounding box center [167, 32] width 36 height 14
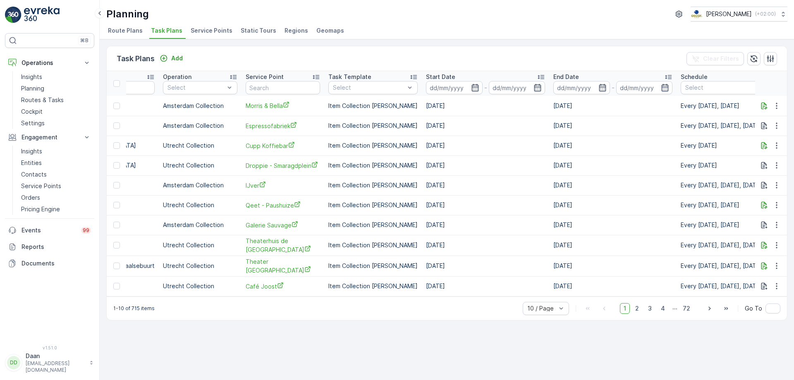
scroll to position [0, 189]
